Goal: Task Accomplishment & Management: Manage account settings

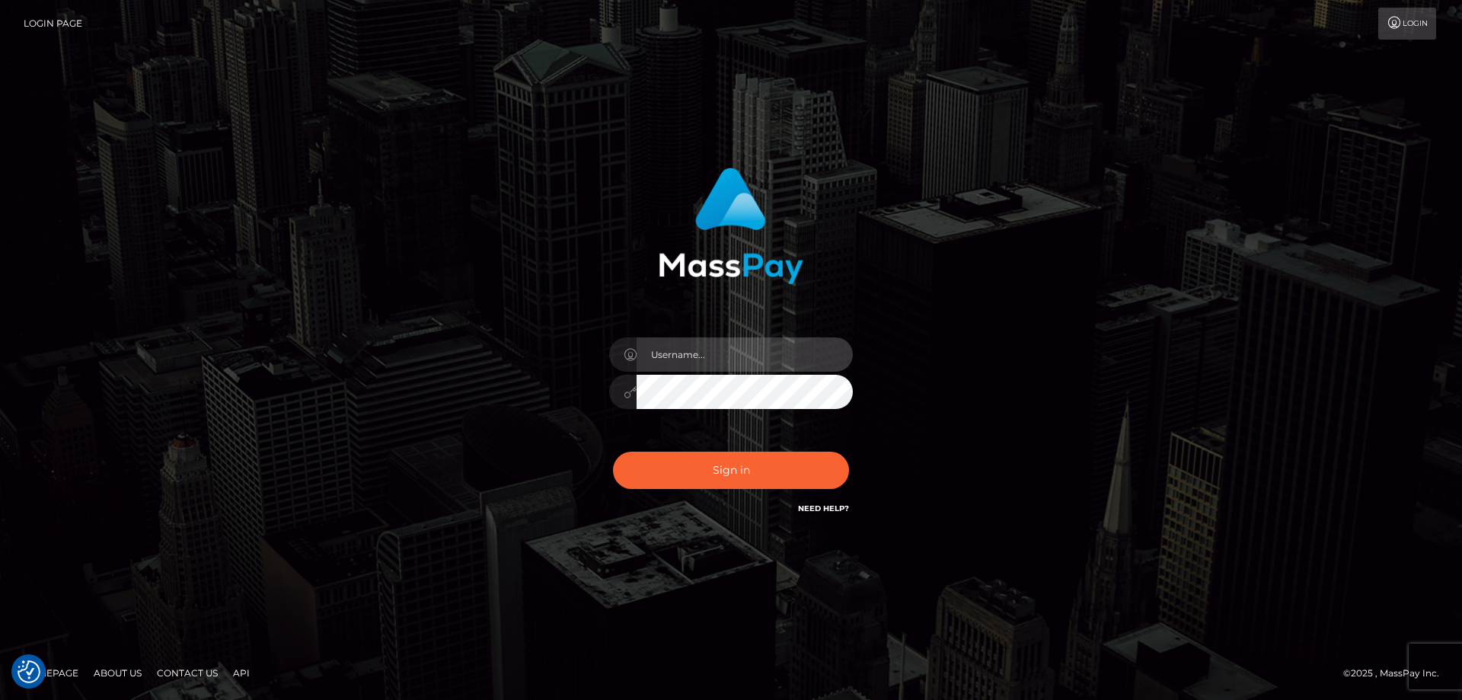
click at [684, 356] on input "text" at bounding box center [744, 354] width 216 height 34
type input "2"
click at [0, 699] on com-1password-button at bounding box center [0, 700] width 0 height 0
type input "emi.throne"
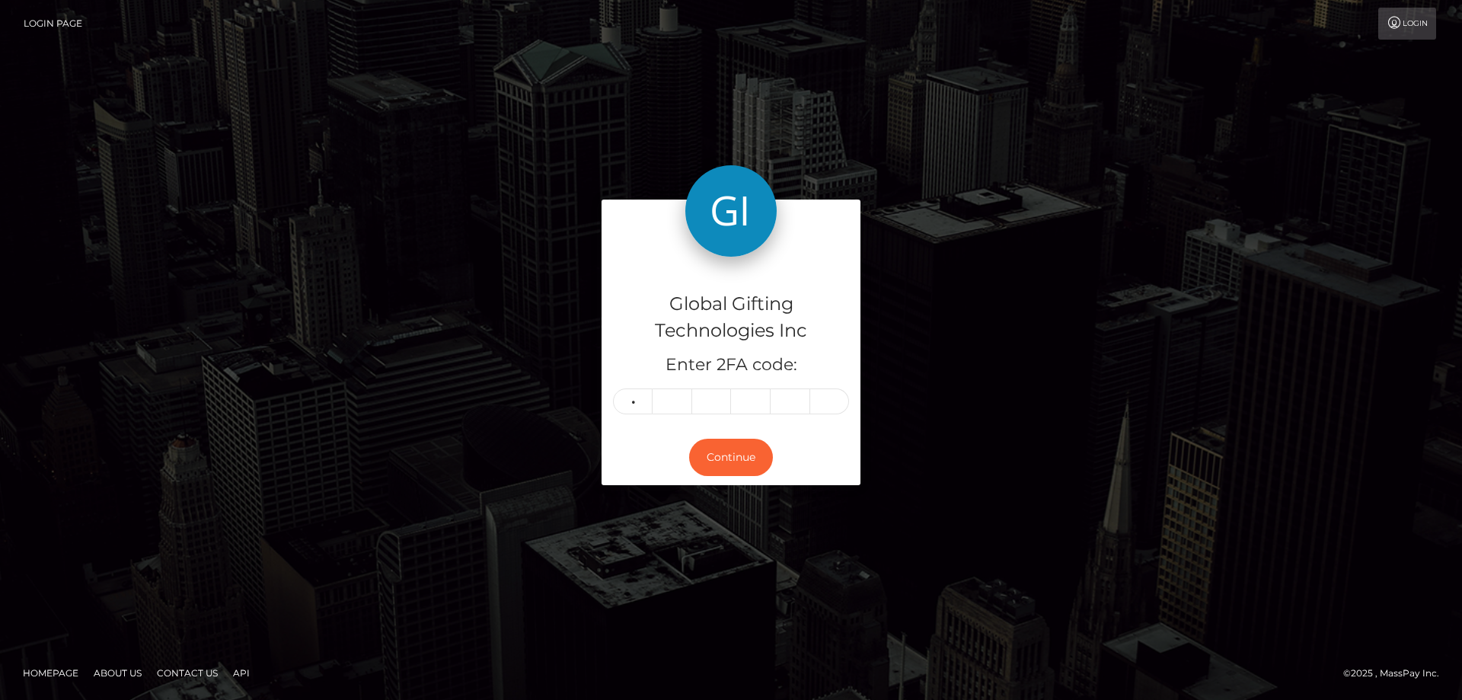
type input "2"
type input "6"
type input "3"
type input "0"
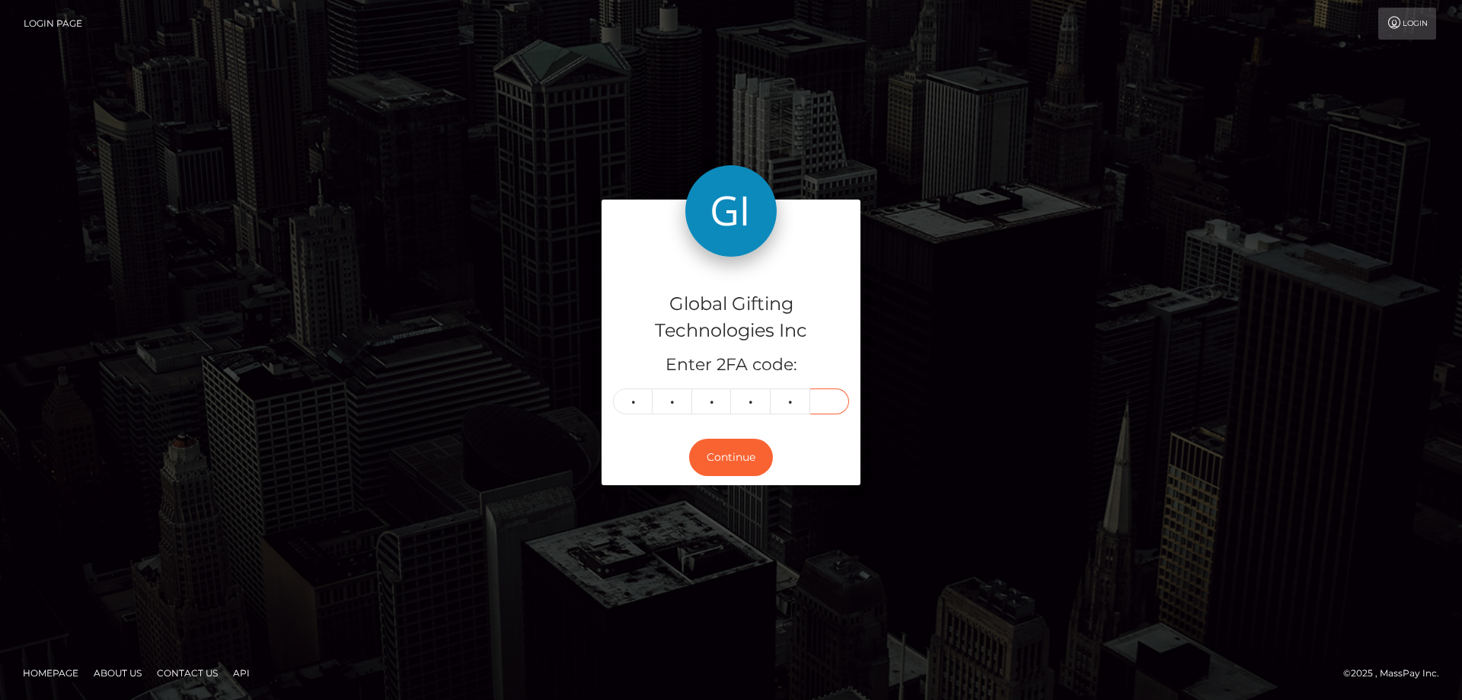
type input "0"
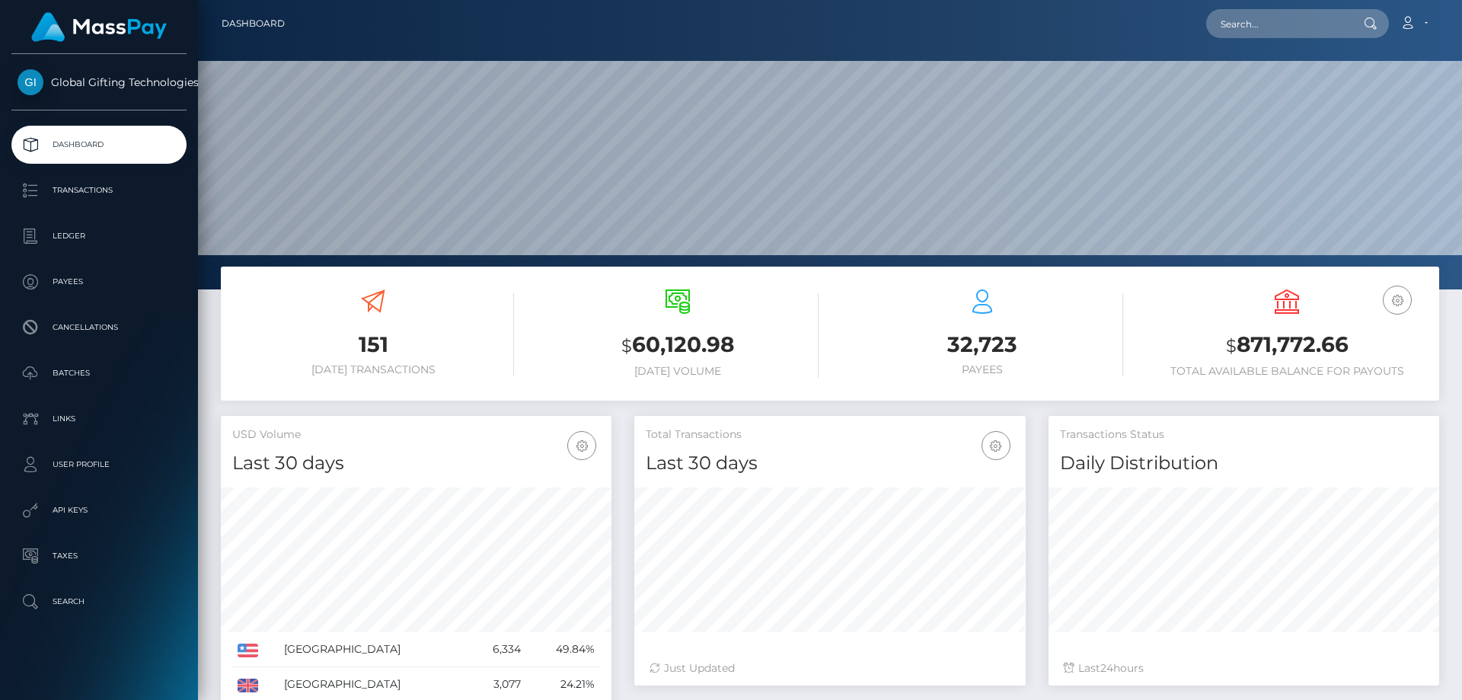
scroll to position [270, 391]
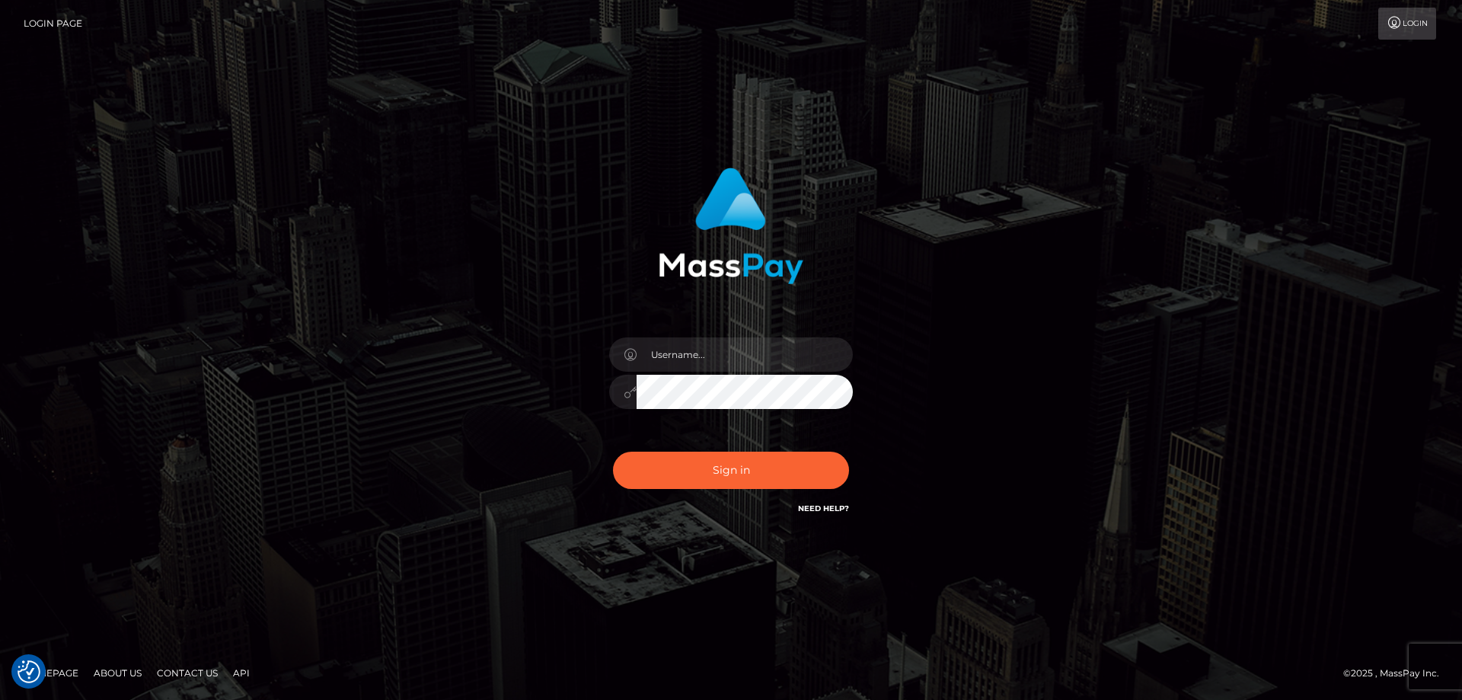
checkbox input "true"
click at [652, 356] on input "text" at bounding box center [744, 354] width 216 height 34
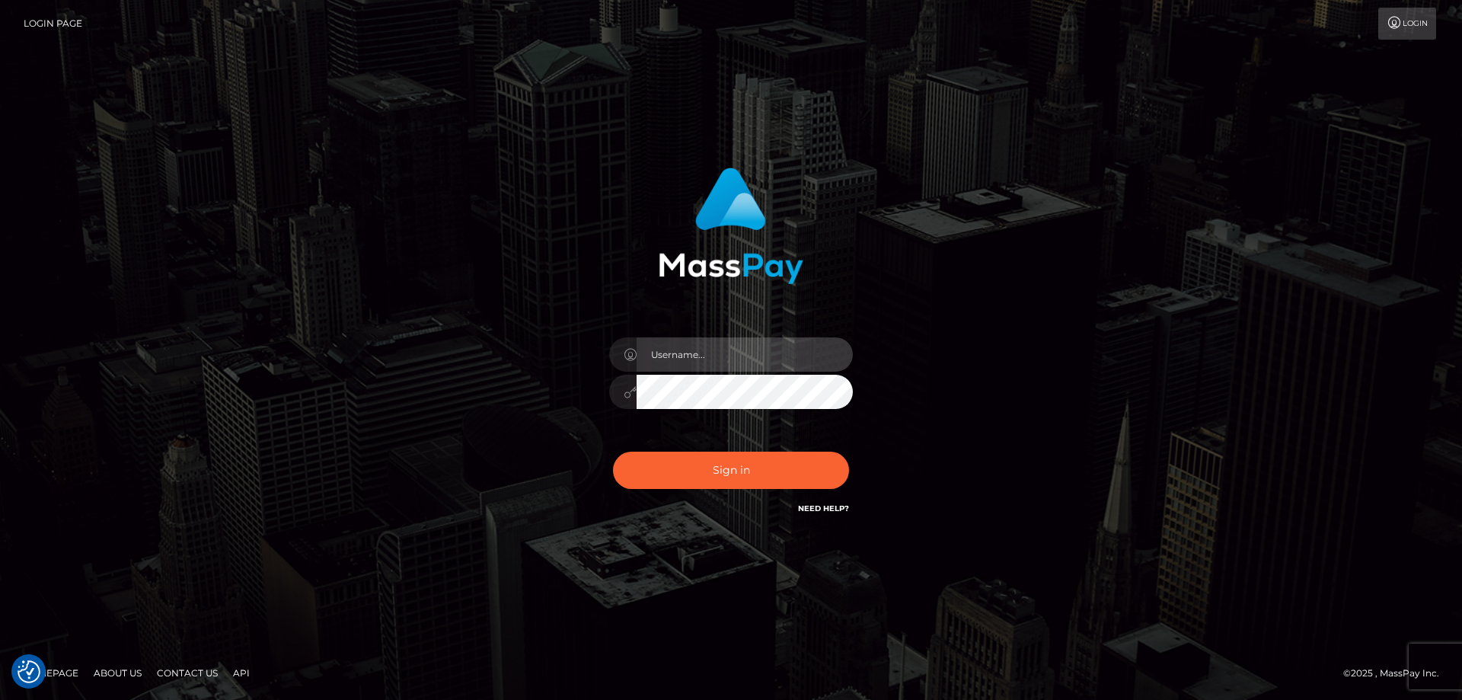
type input "emi.throne"
click at [690, 349] on input "text" at bounding box center [744, 354] width 216 height 34
type input "emi.throne"
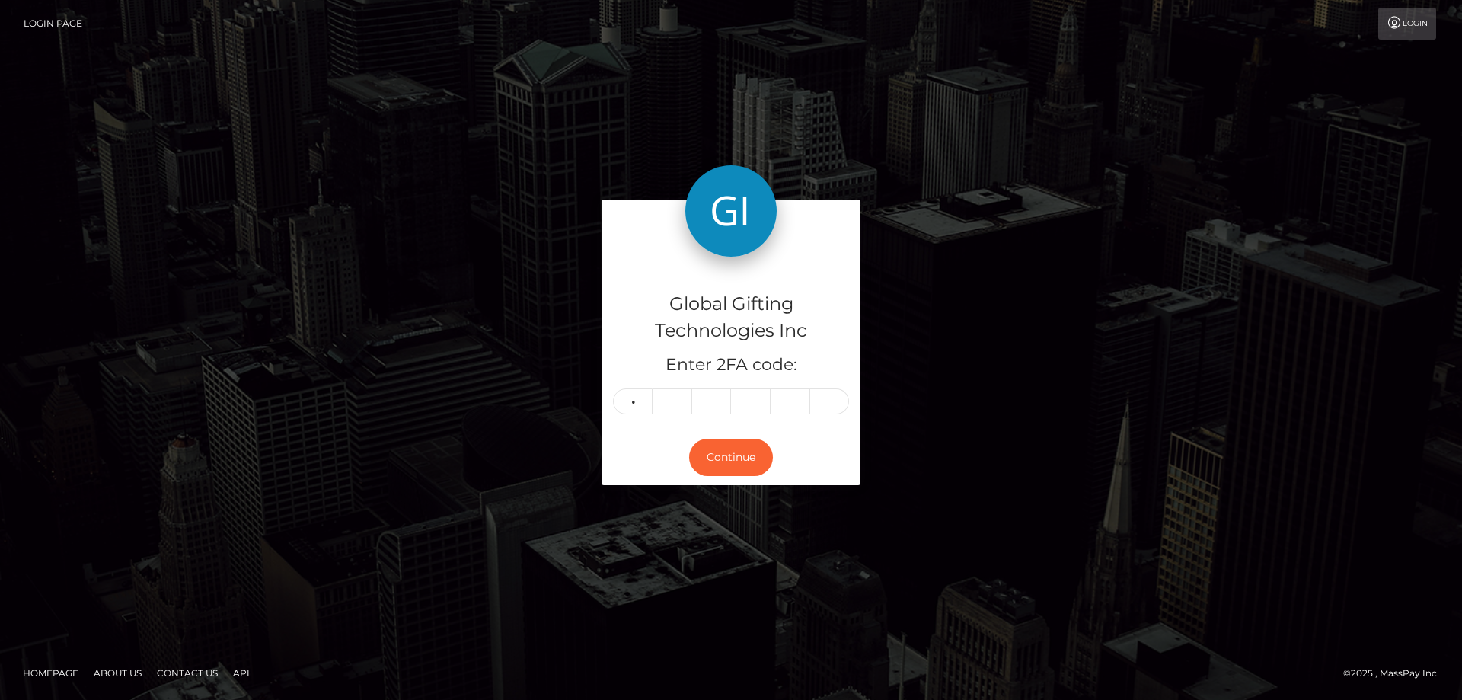
type input "1"
type input "9"
type input "1"
type input "9"
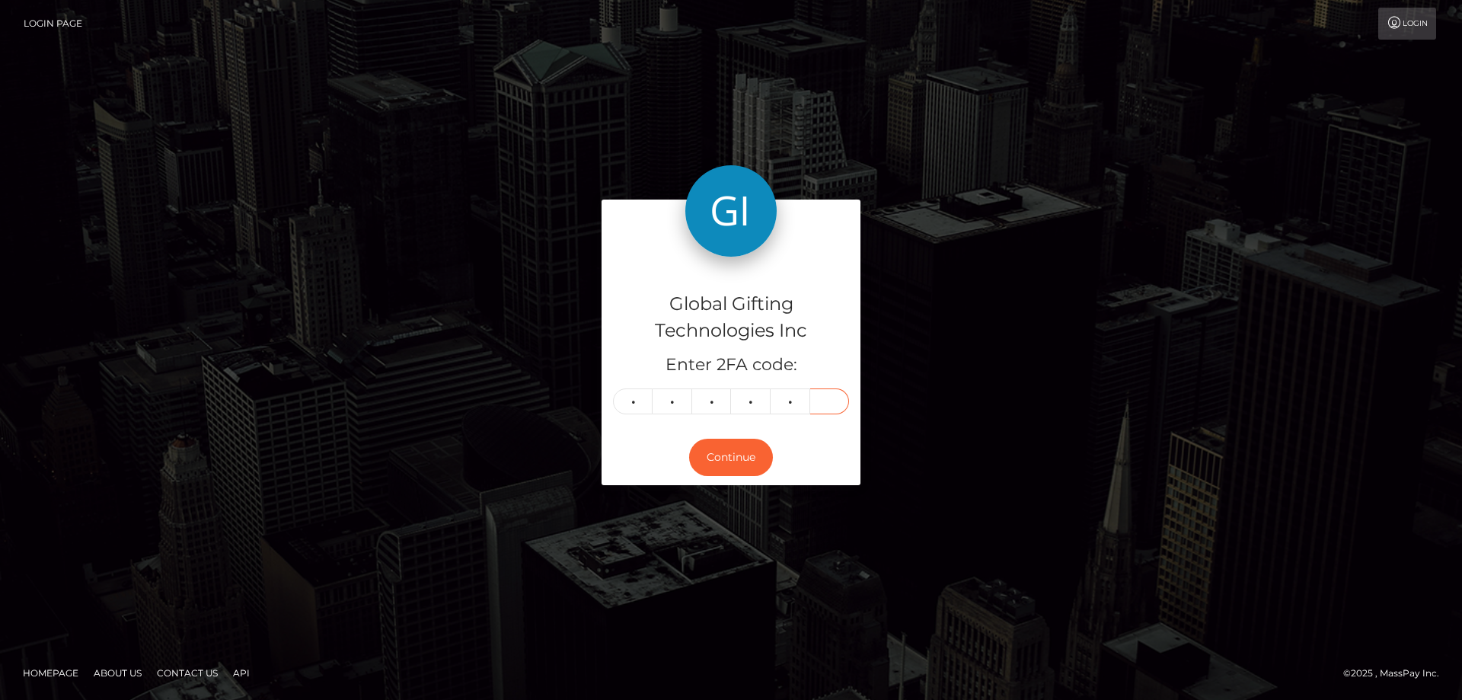
type input "4"
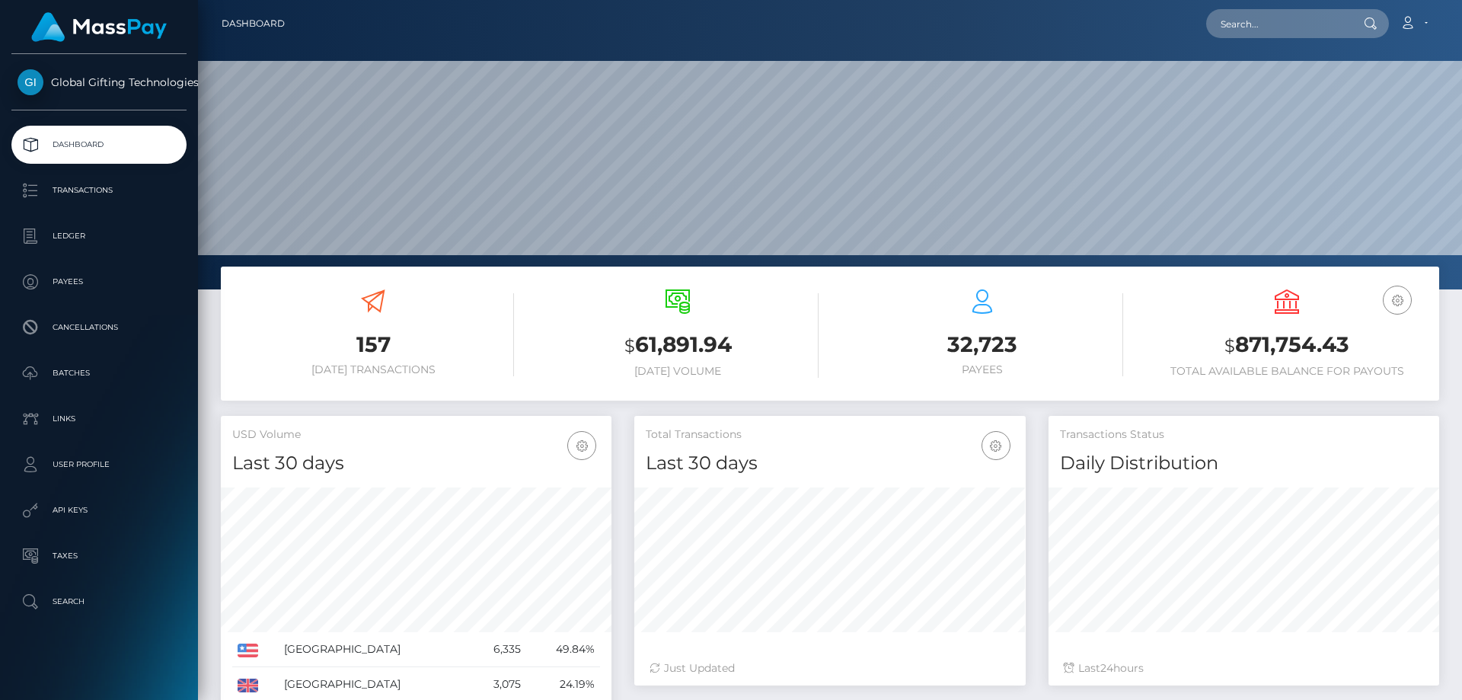
scroll to position [270, 391]
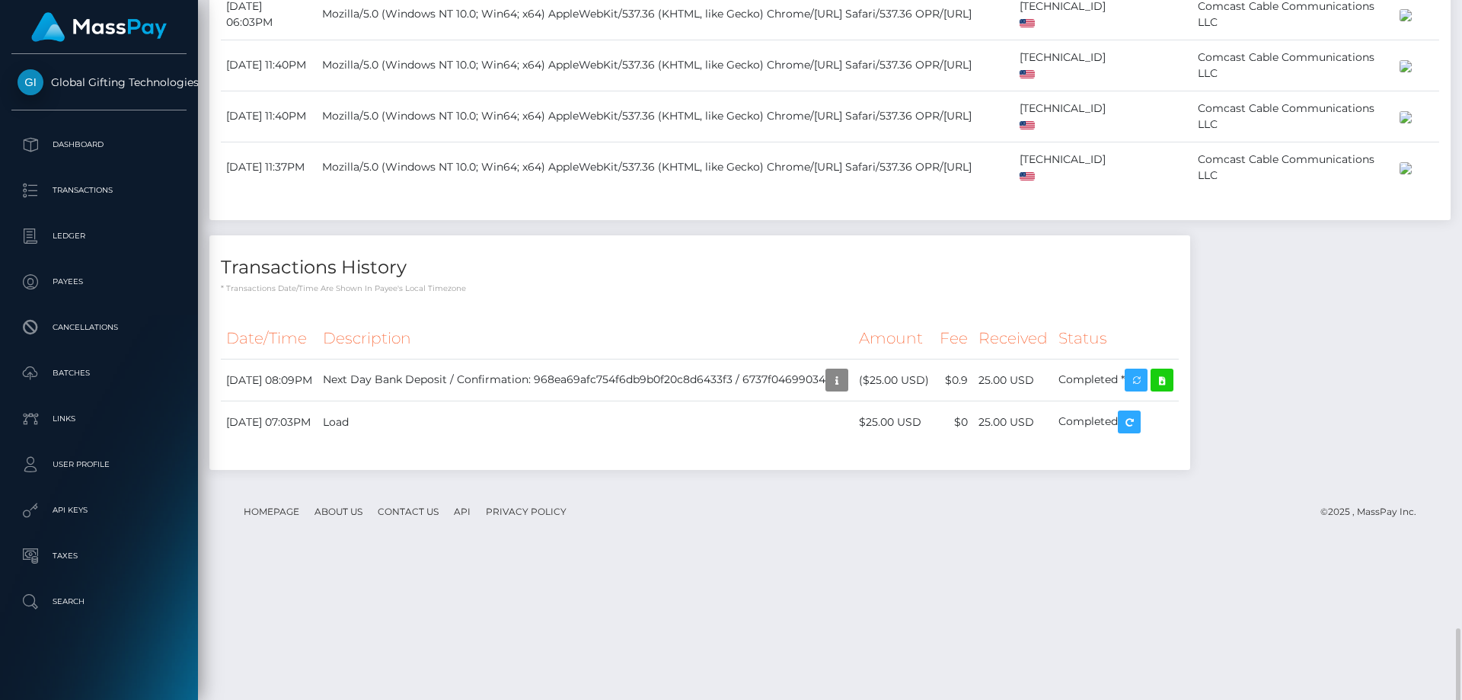
scroll to position [2360, 0]
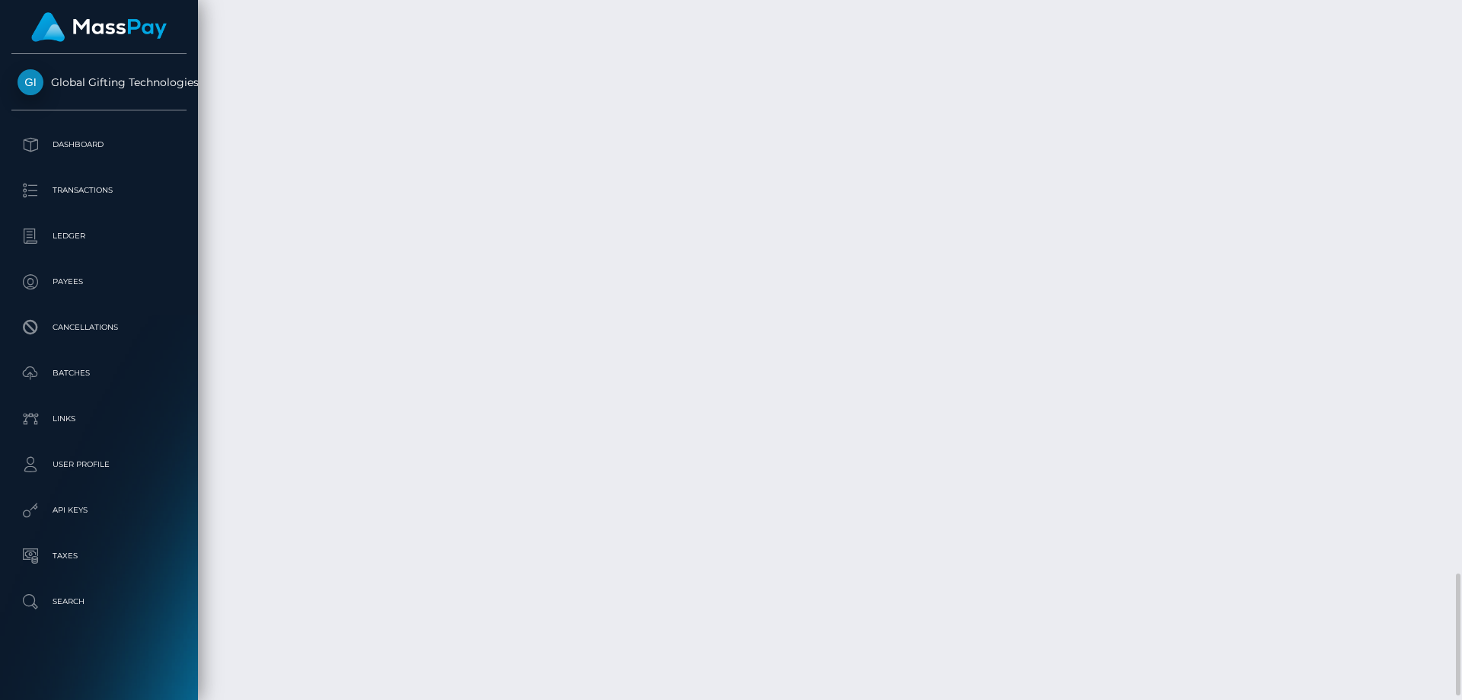
scroll to position [3297, 0]
